Goal: Information Seeking & Learning: Compare options

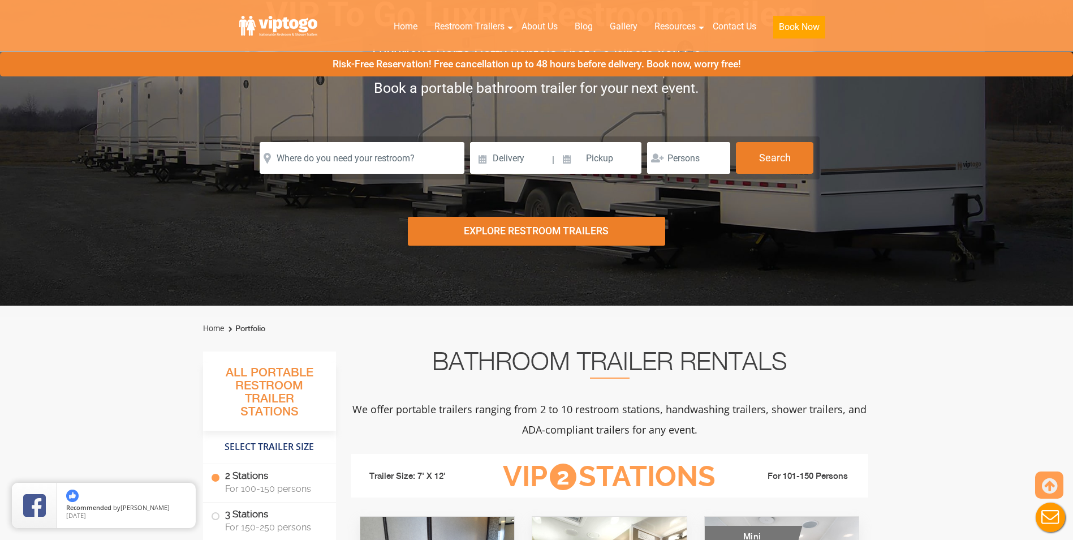
scroll to position [226, 0]
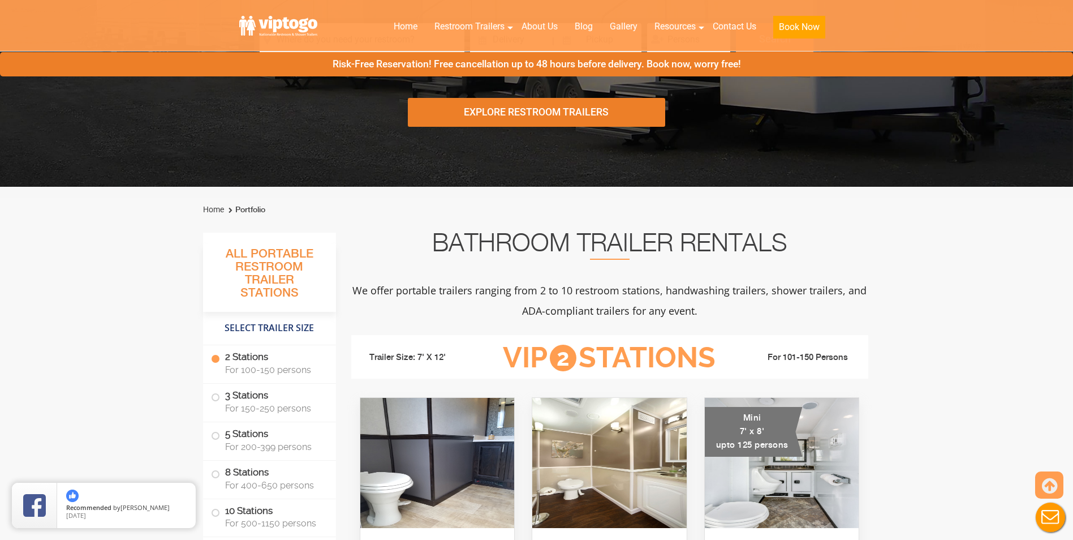
click at [253, 261] on h3 "All Portable Restroom Trailer Stations" at bounding box center [269, 278] width 133 height 68
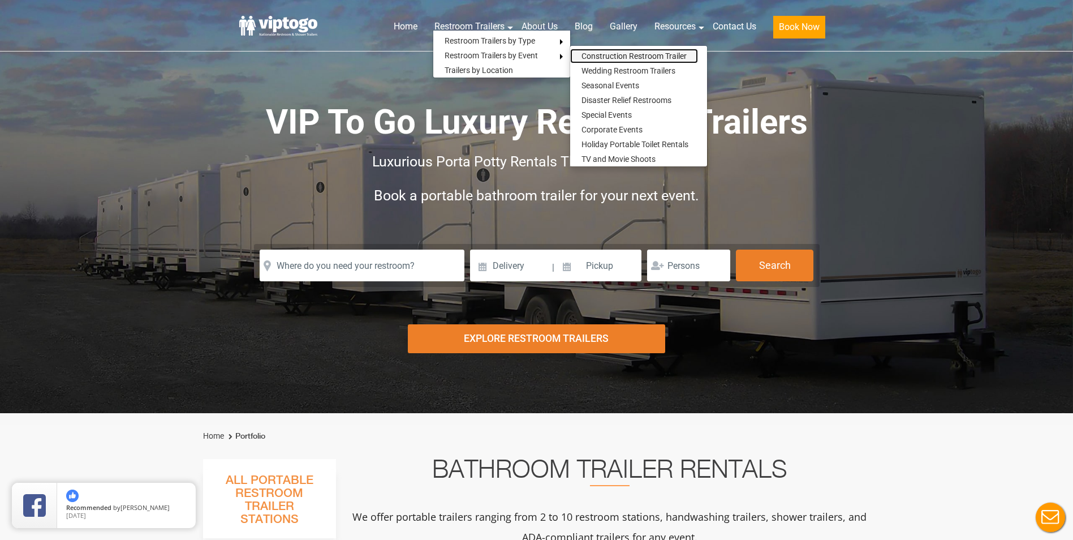
click at [611, 53] on link "Construction Restroom Trailer" at bounding box center [634, 56] width 128 height 15
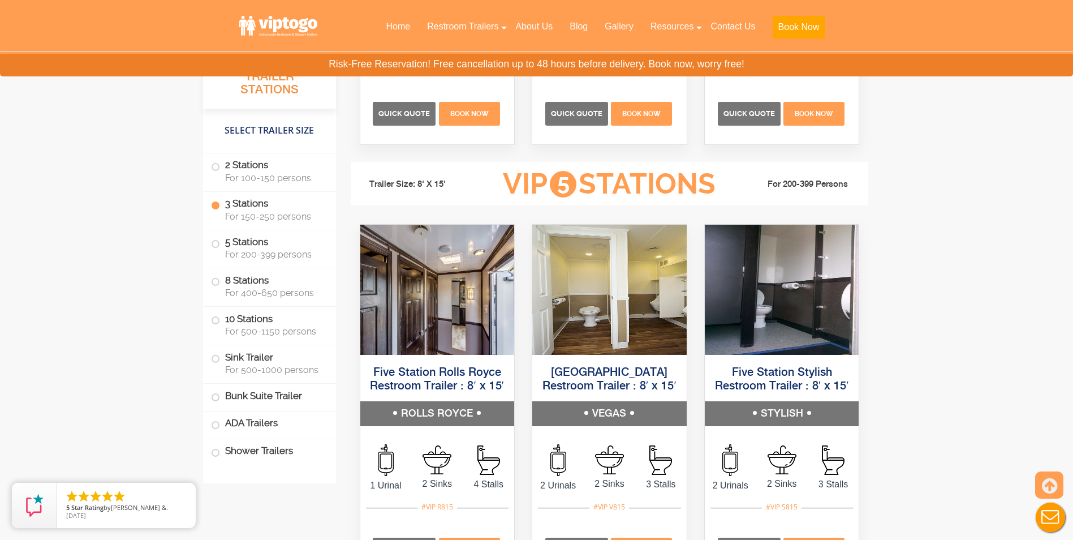
scroll to position [2093, 0]
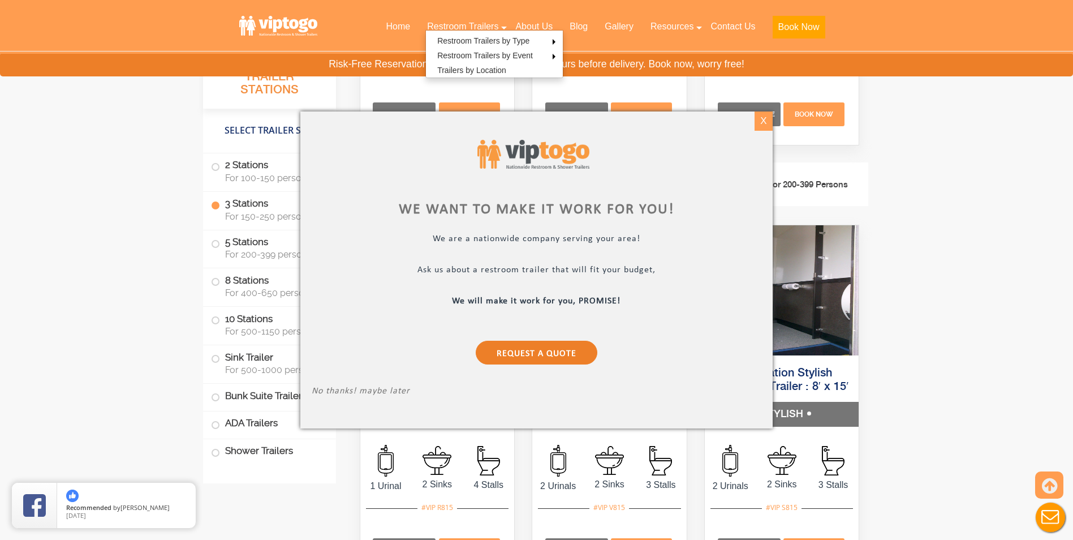
click at [764, 118] on div "X" at bounding box center [764, 120] width 18 height 19
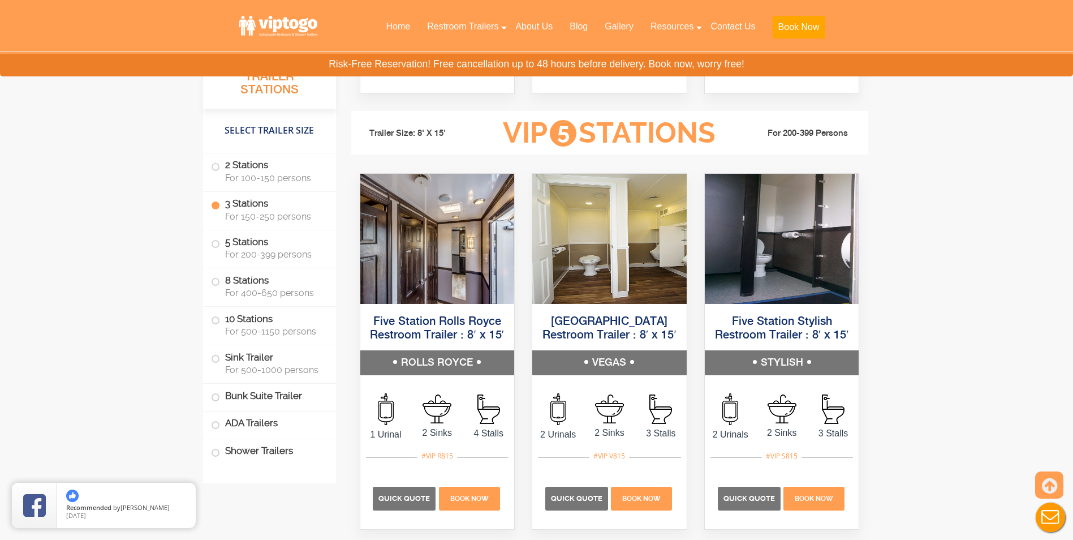
scroll to position [2149, 0]
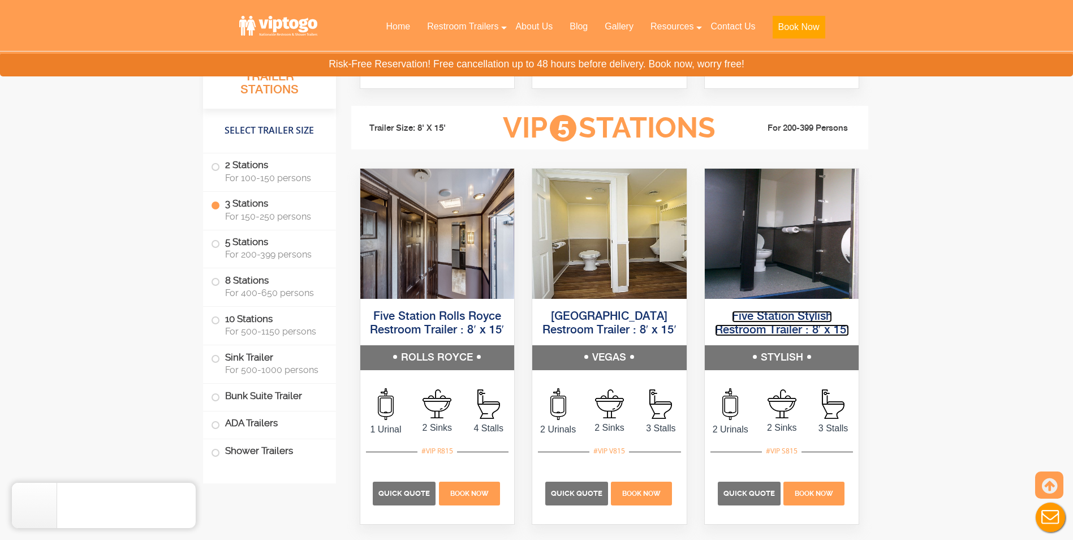
click at [756, 325] on link "Five Station Stylish Restroom Trailer : 8′ x 15′" at bounding box center [782, 323] width 134 height 25
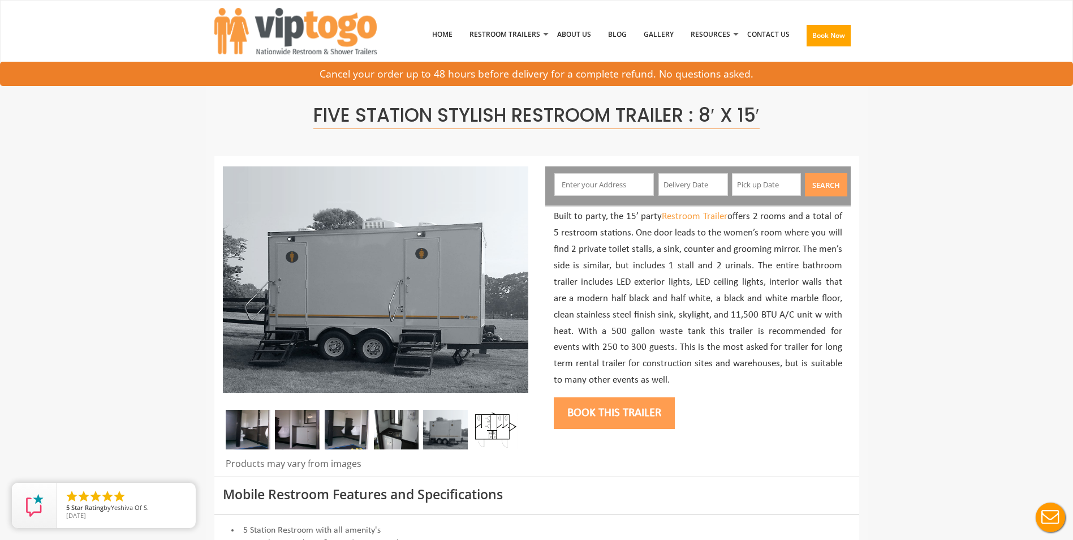
click at [243, 439] on img at bounding box center [248, 430] width 45 height 40
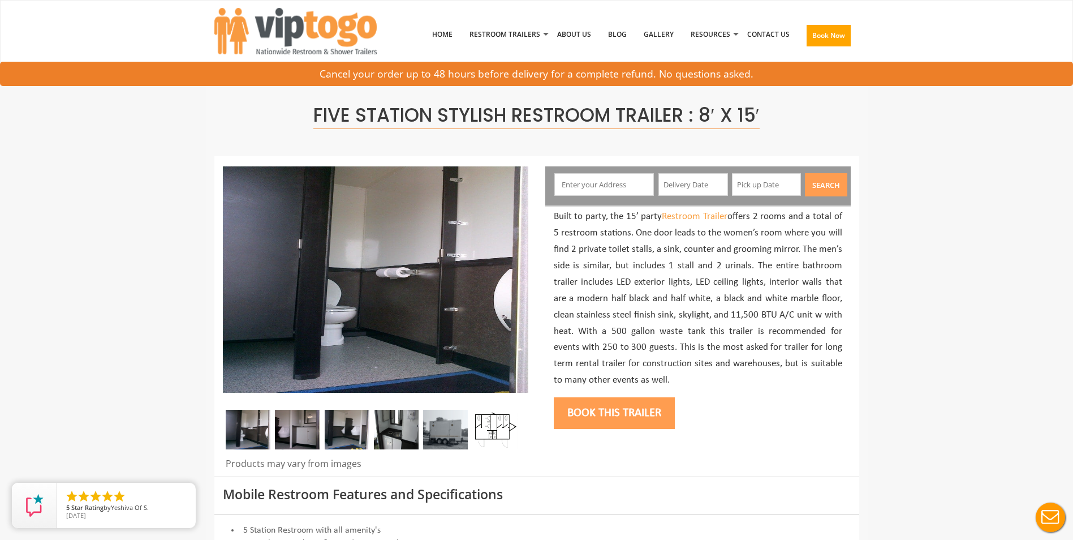
click at [266, 439] on img at bounding box center [248, 430] width 45 height 40
click at [296, 430] on img at bounding box center [297, 430] width 45 height 40
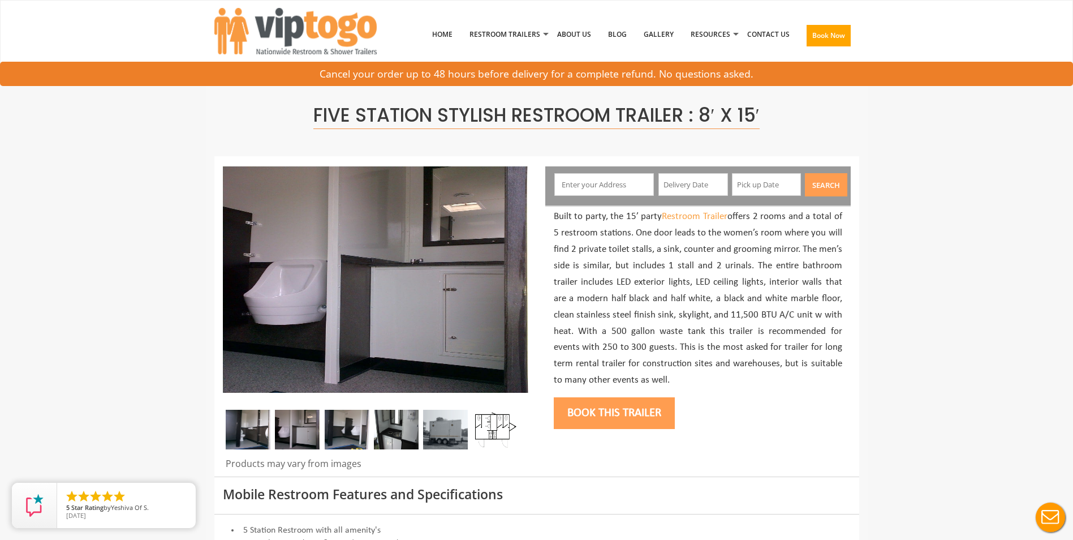
click at [340, 421] on img at bounding box center [347, 430] width 45 height 40
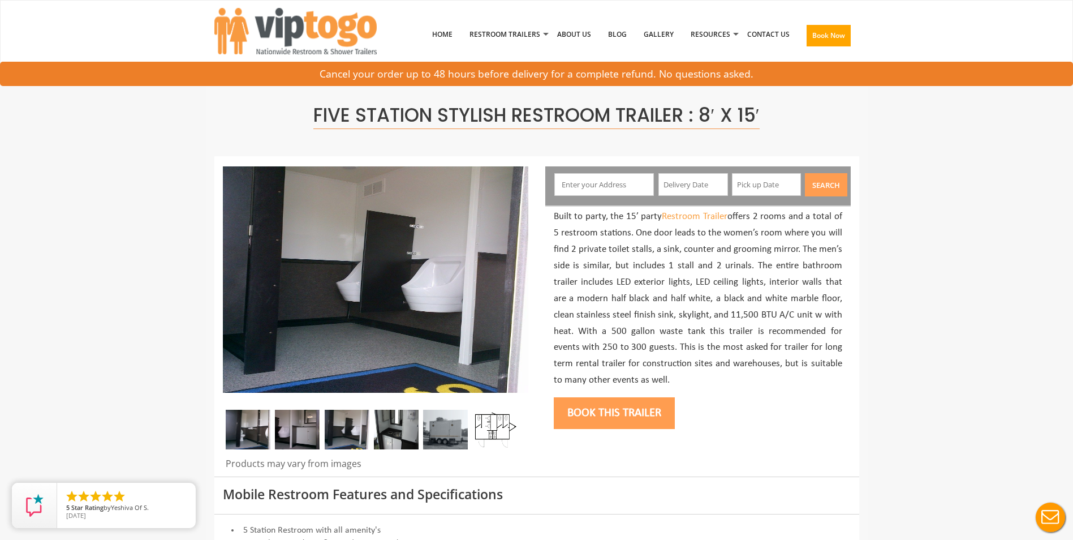
click at [398, 421] on img at bounding box center [396, 430] width 45 height 40
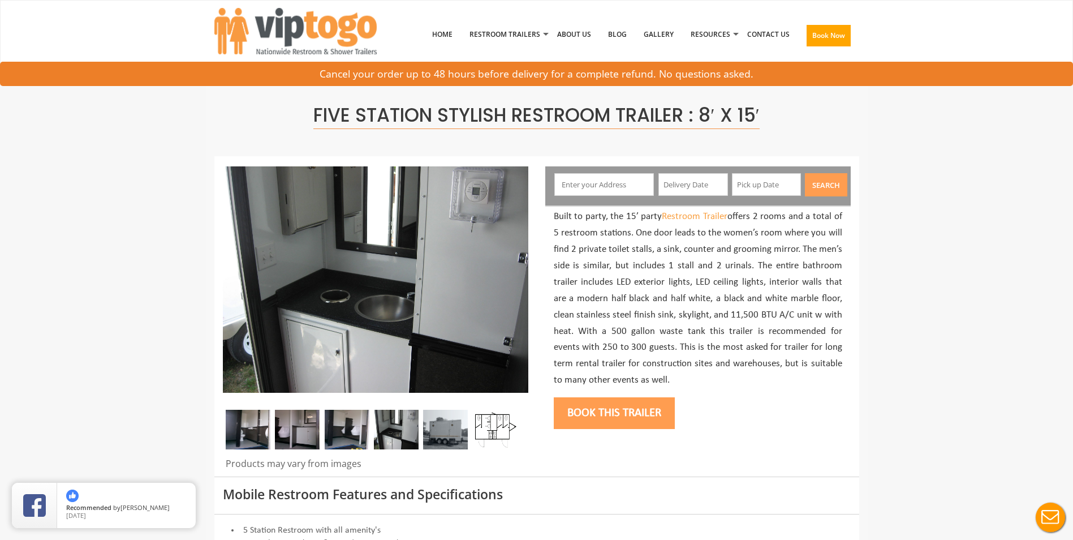
click at [446, 426] on img at bounding box center [445, 430] width 45 height 40
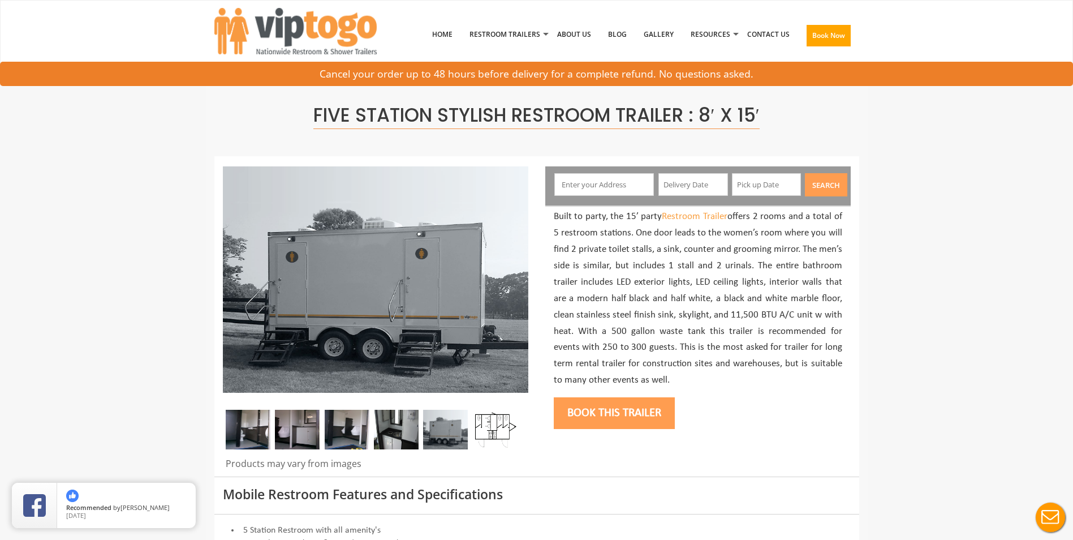
click at [498, 428] on img at bounding box center [495, 430] width 45 height 40
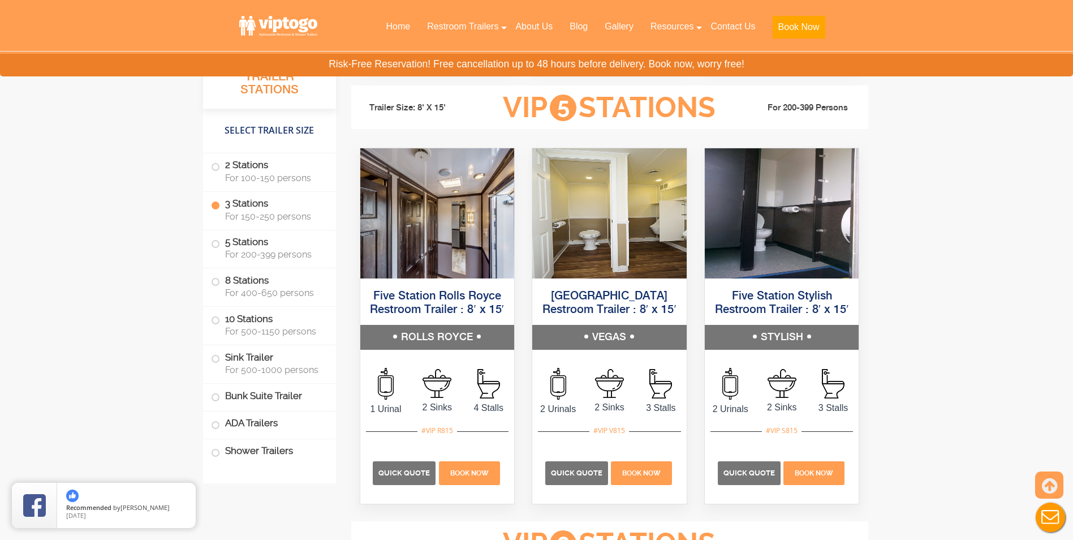
scroll to position [2149, 0]
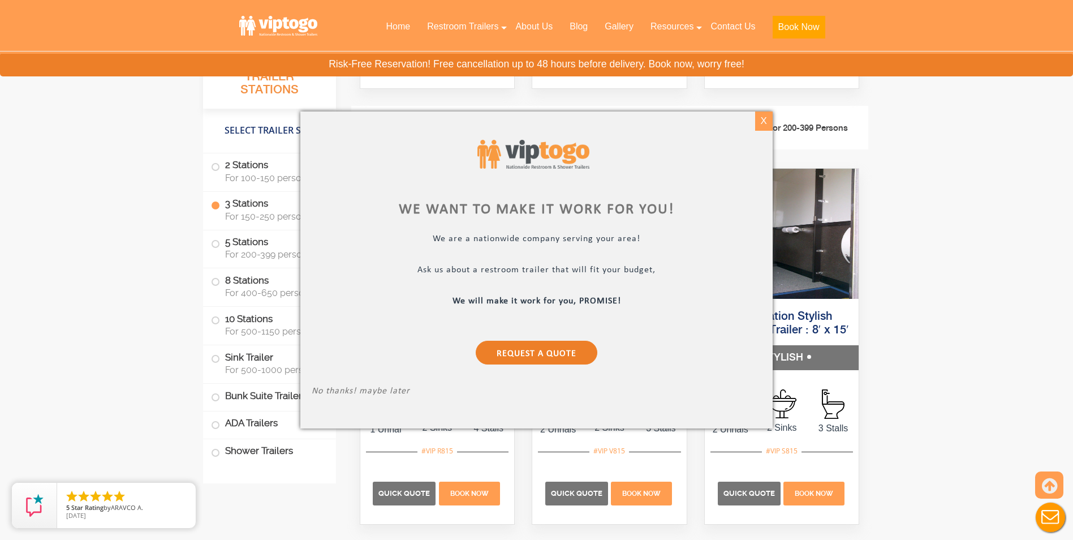
click at [766, 121] on div "X" at bounding box center [764, 120] width 18 height 19
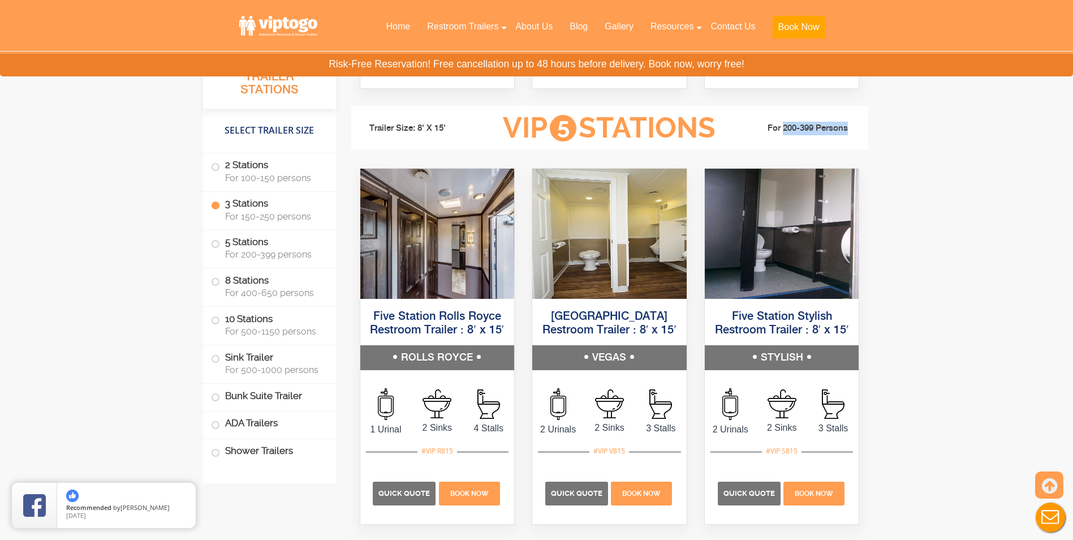
drag, startPoint x: 782, startPoint y: 127, endPoint x: 848, endPoint y: 129, distance: 66.8
click at [848, 129] on li "For 200-399 Persons" at bounding box center [797, 129] width 127 height 14
drag, startPoint x: 848, startPoint y: 129, endPoint x: 841, endPoint y: 128, distance: 7.4
click at [841, 128] on li "For 200-399 Persons" at bounding box center [797, 129] width 127 height 14
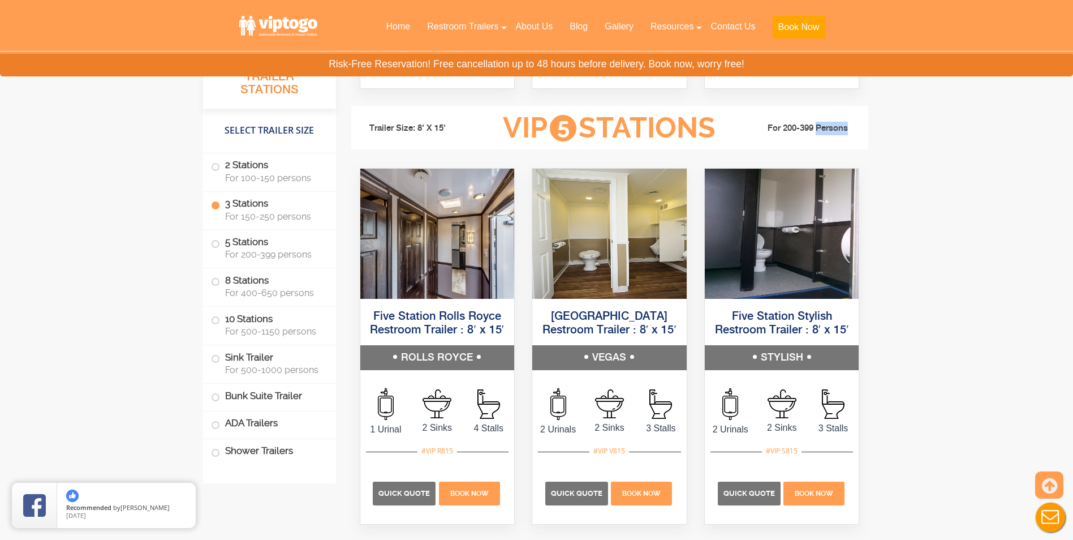
click at [841, 128] on li "For 200-399 Persons" at bounding box center [797, 129] width 127 height 14
drag, startPoint x: 841, startPoint y: 128, endPoint x: 807, endPoint y: 122, distance: 34.4
click at [807, 122] on li "For 200-399 Persons" at bounding box center [797, 129] width 127 height 14
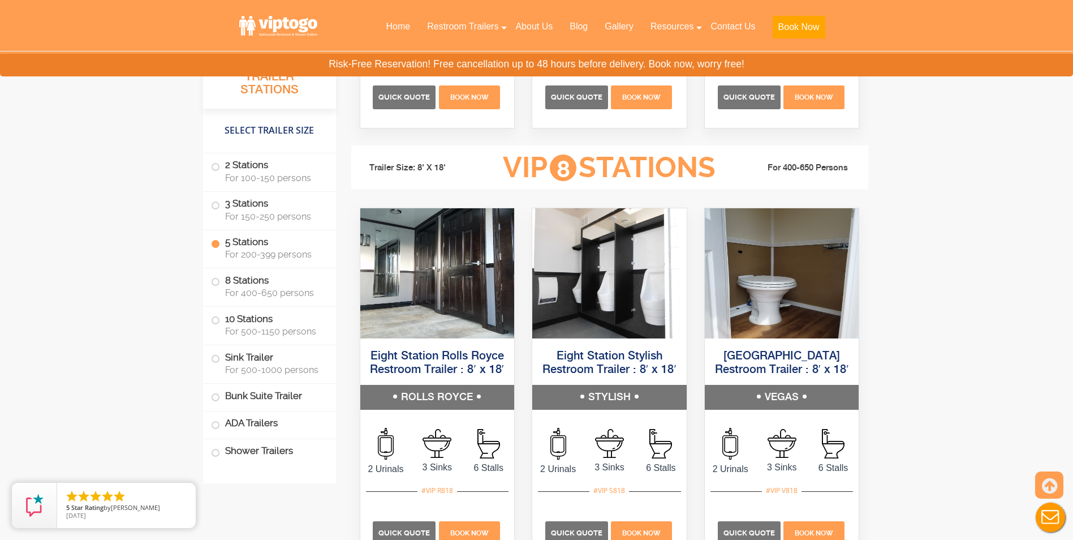
scroll to position [2602, 0]
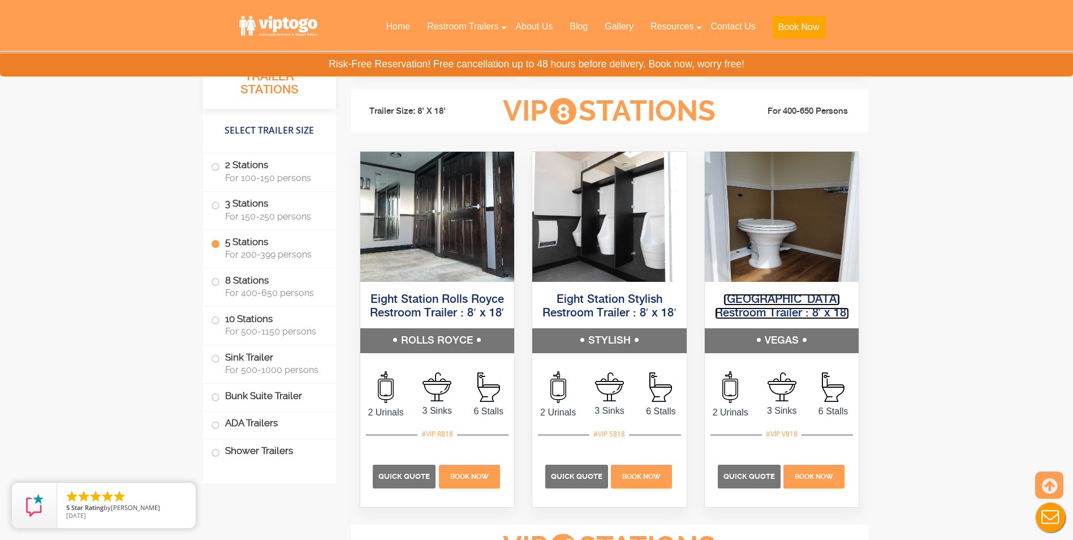
click at [771, 294] on link "[GEOGRAPHIC_DATA] Restroom Trailer : 8′ x 18′" at bounding box center [782, 306] width 134 height 25
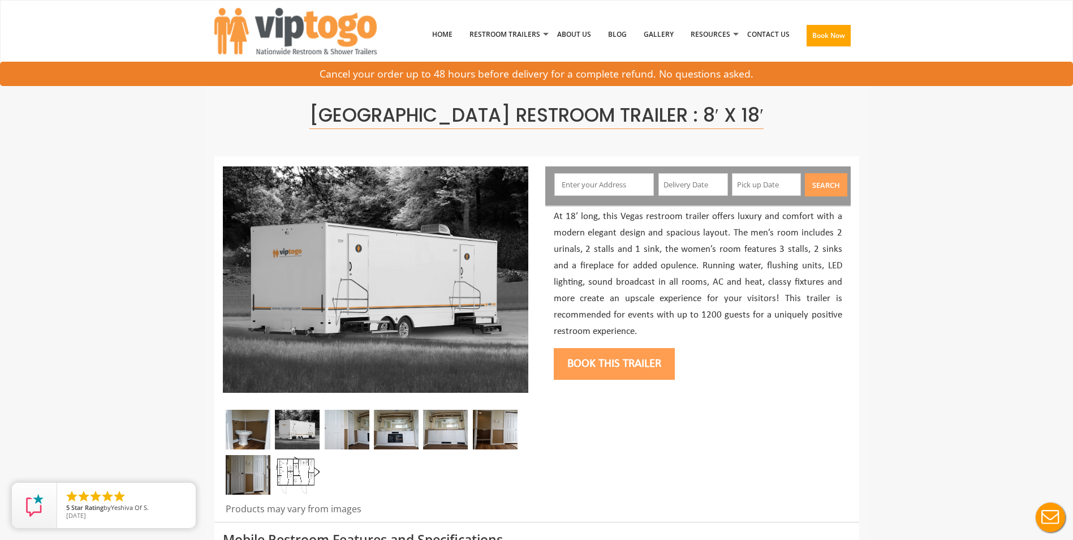
click at [289, 460] on img at bounding box center [297, 475] width 45 height 40
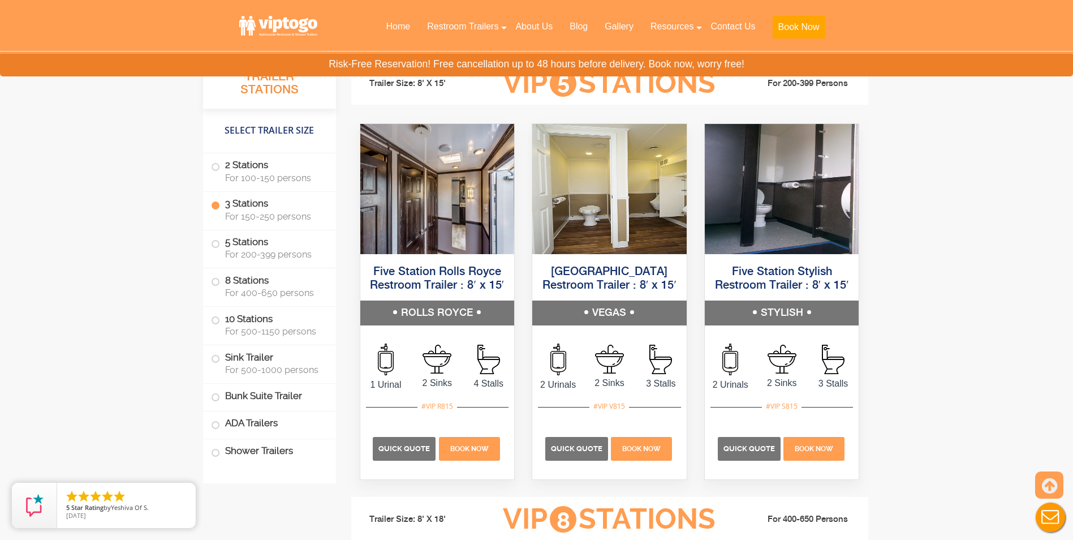
scroll to position [2149, 0]
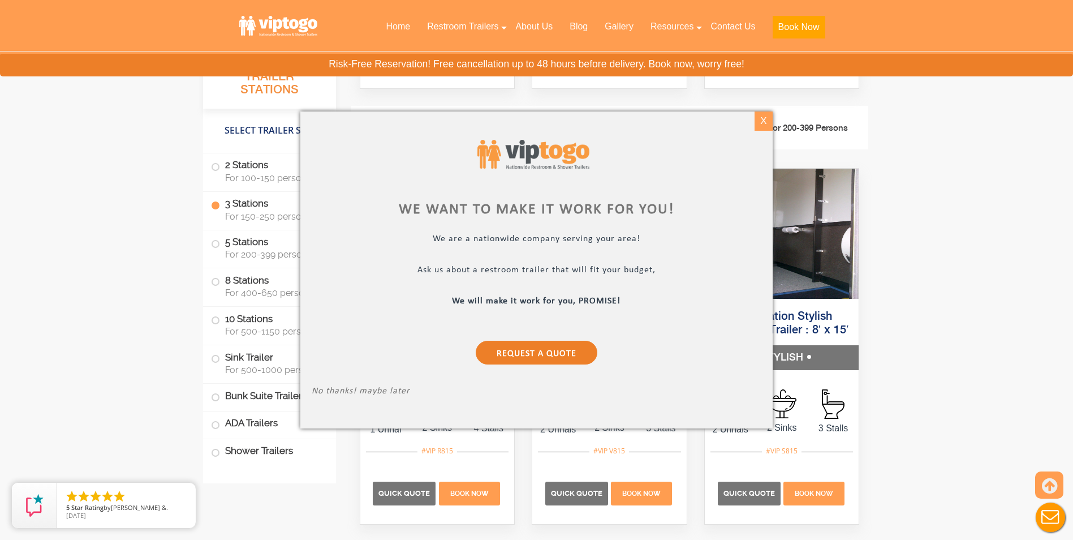
click at [766, 123] on div "X" at bounding box center [764, 120] width 18 height 19
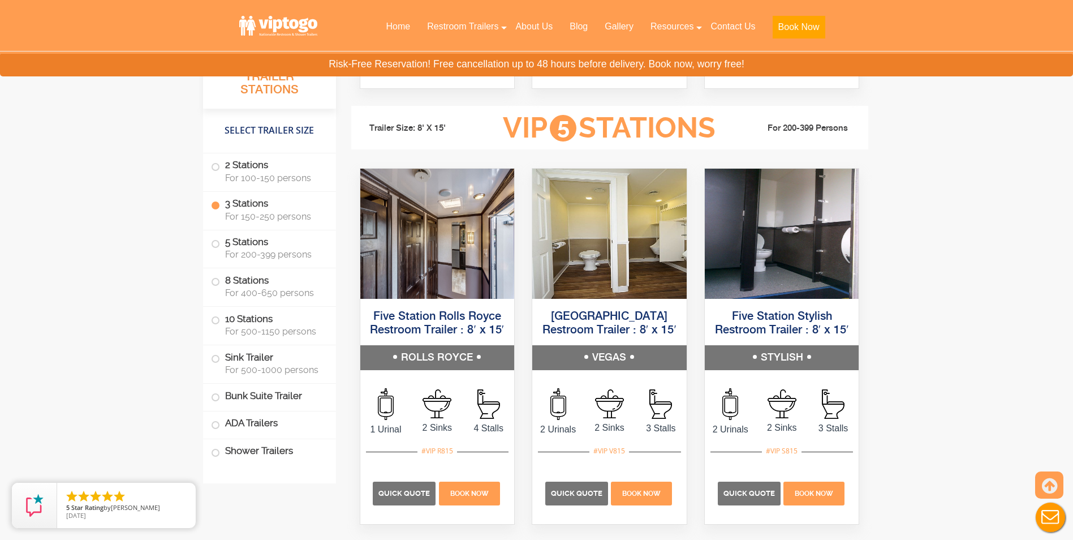
click at [500, 120] on h3 "VIP 5 Stations" at bounding box center [609, 128] width 248 height 31
click at [503, 124] on h3 "VIP 5 Stations" at bounding box center [609, 128] width 248 height 31
drag, startPoint x: 503, startPoint y: 124, endPoint x: 538, endPoint y: 125, distance: 34.5
click at [538, 125] on h3 "VIP 5 Stations" at bounding box center [609, 128] width 248 height 31
drag, startPoint x: 538, startPoint y: 125, endPoint x: 581, endPoint y: 130, distance: 43.2
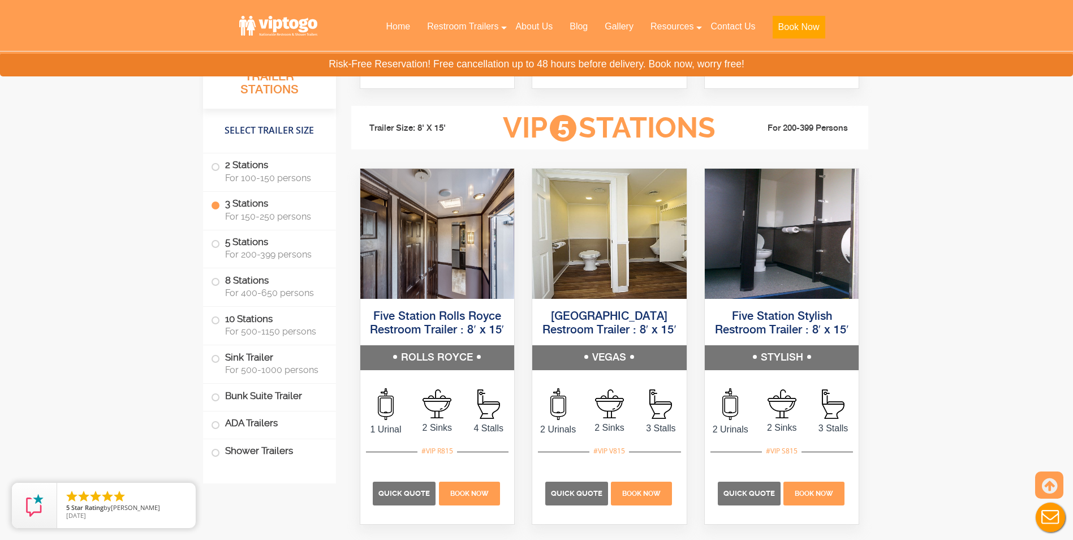
click at [581, 130] on h3 "VIP 5 Stations" at bounding box center [609, 128] width 248 height 31
drag, startPoint x: 499, startPoint y: 124, endPoint x: 715, endPoint y: 123, distance: 216.1
click at [715, 123] on h3 "VIP 5 Stations" at bounding box center [609, 128] width 248 height 31
drag, startPoint x: 680, startPoint y: 129, endPoint x: 596, endPoint y: 123, distance: 83.9
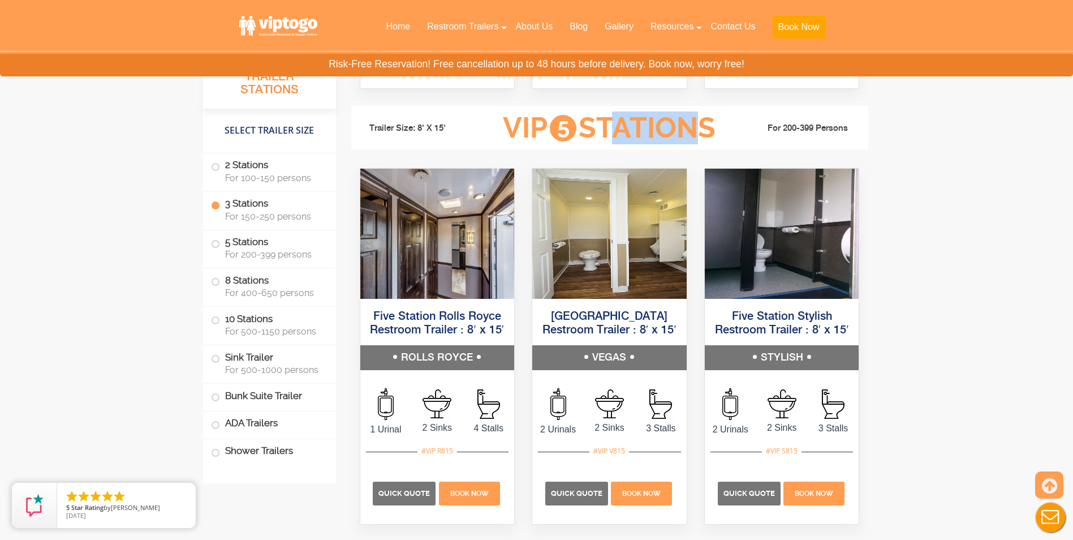
click at [596, 123] on h3 "VIP 5 Stations" at bounding box center [609, 128] width 248 height 31
click at [591, 123] on h3 "VIP 5 Stations" at bounding box center [609, 128] width 248 height 31
drag, startPoint x: 591, startPoint y: 123, endPoint x: 662, endPoint y: 126, distance: 70.8
click at [662, 126] on h3 "VIP 5 Stations" at bounding box center [609, 128] width 248 height 31
click at [643, 123] on h3 "VIP 5 Stations" at bounding box center [609, 128] width 248 height 31
